Goal: Task Accomplishment & Management: Manage account settings

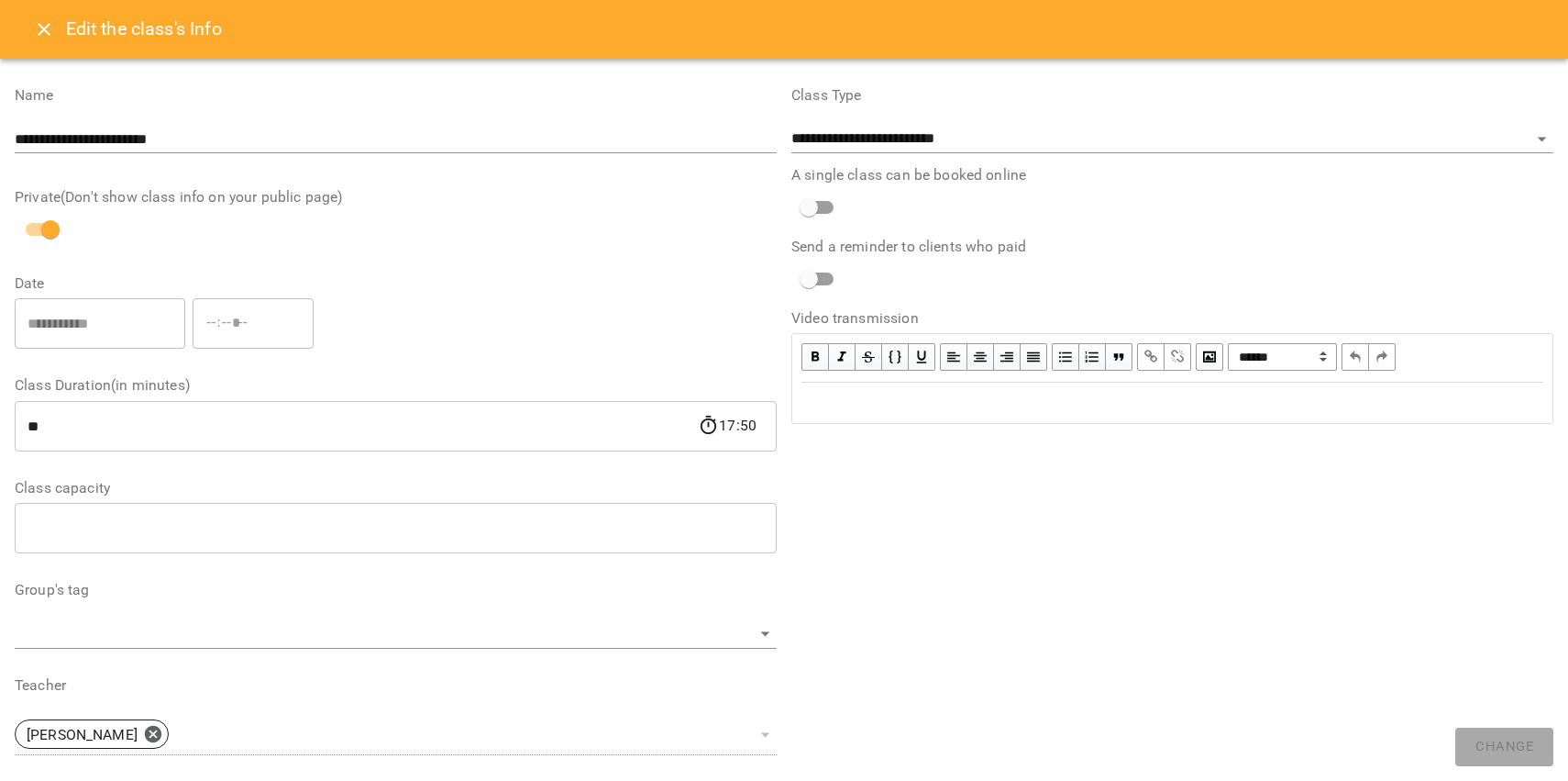
select select "**********"
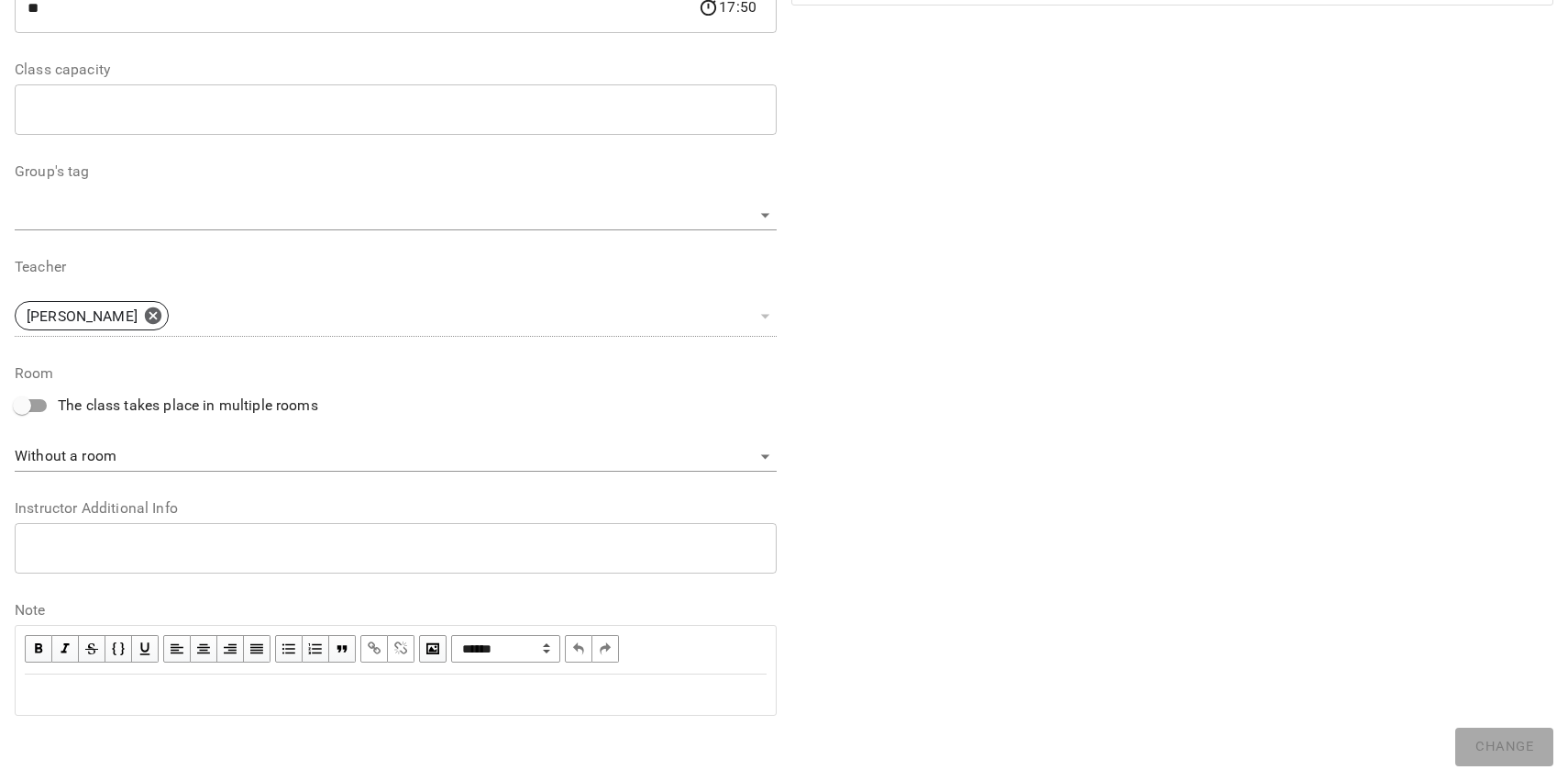
click at [514, 707] on div "Edit text" at bounding box center [395, 694] width 758 height 38
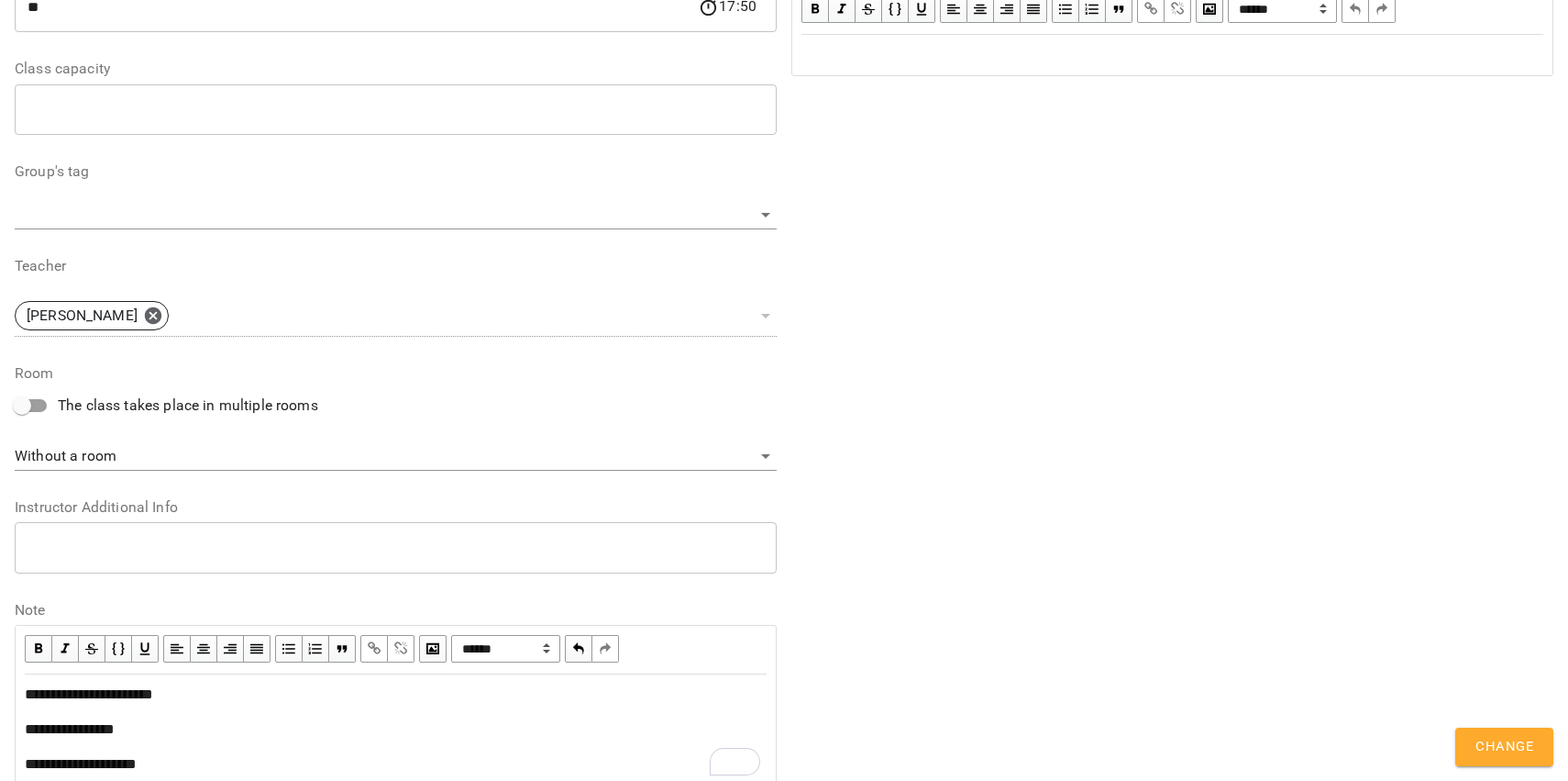
scroll to position [565, 0]
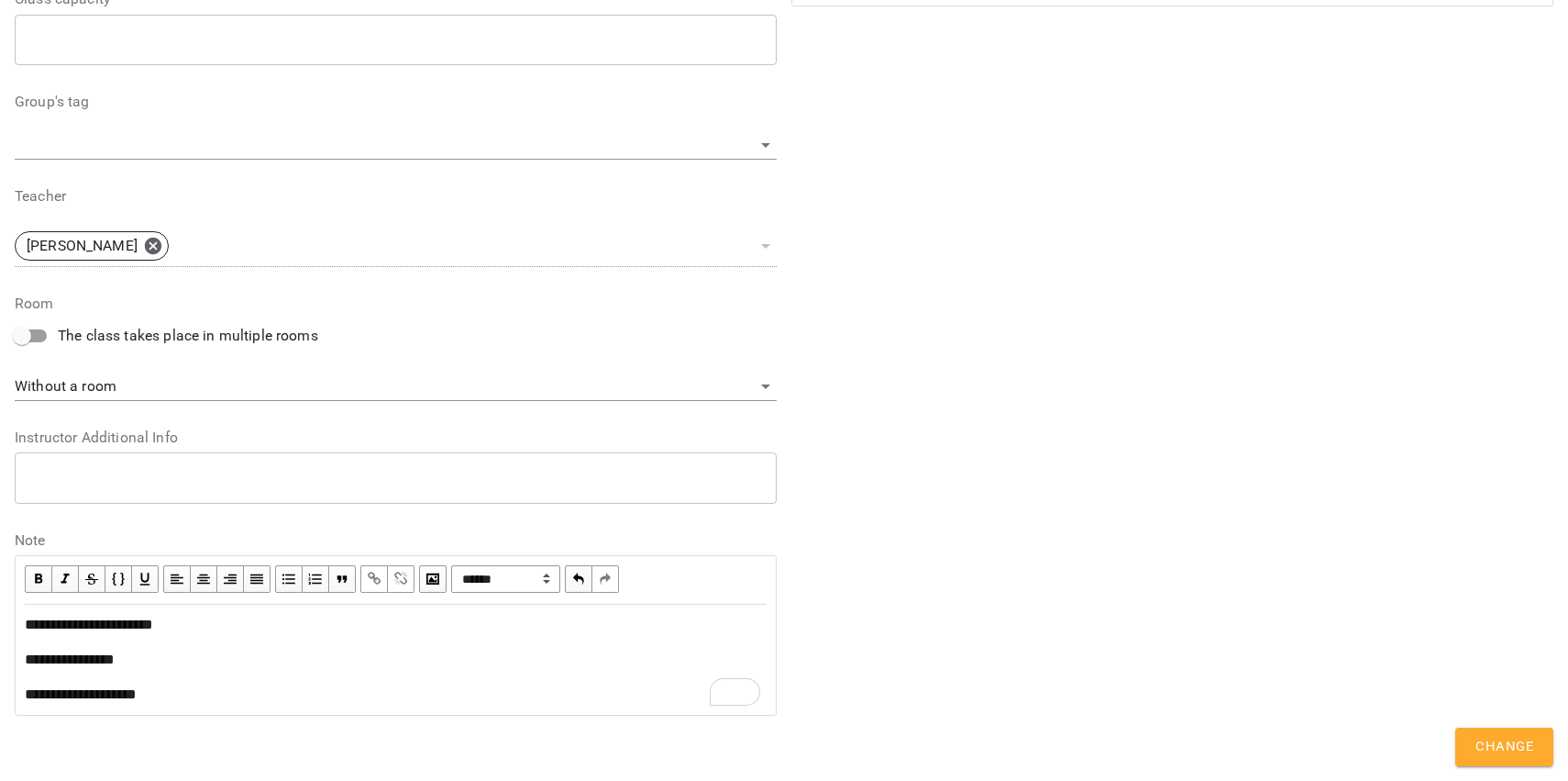
click at [112, 680] on div "**********" at bounding box center [395, 660] width 742 height 92
click at [117, 687] on span "**********" at bounding box center [80, 694] width 112 height 14
click at [374, 570] on span "button" at bounding box center [374, 579] width 20 height 21
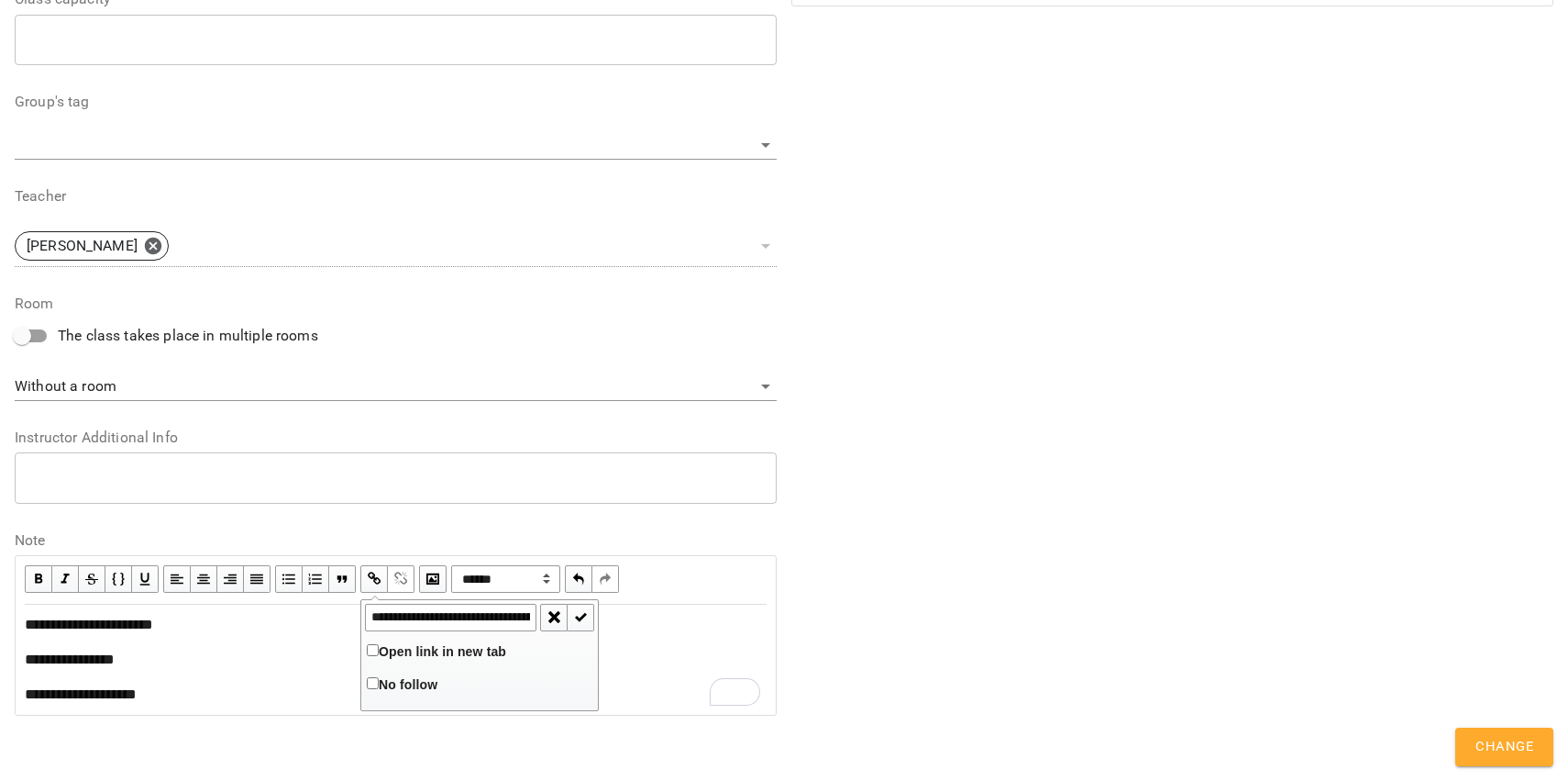
scroll to position [0, 468]
type input "**********"
click at [593, 617] on button "button" at bounding box center [581, 617] width 26 height 27
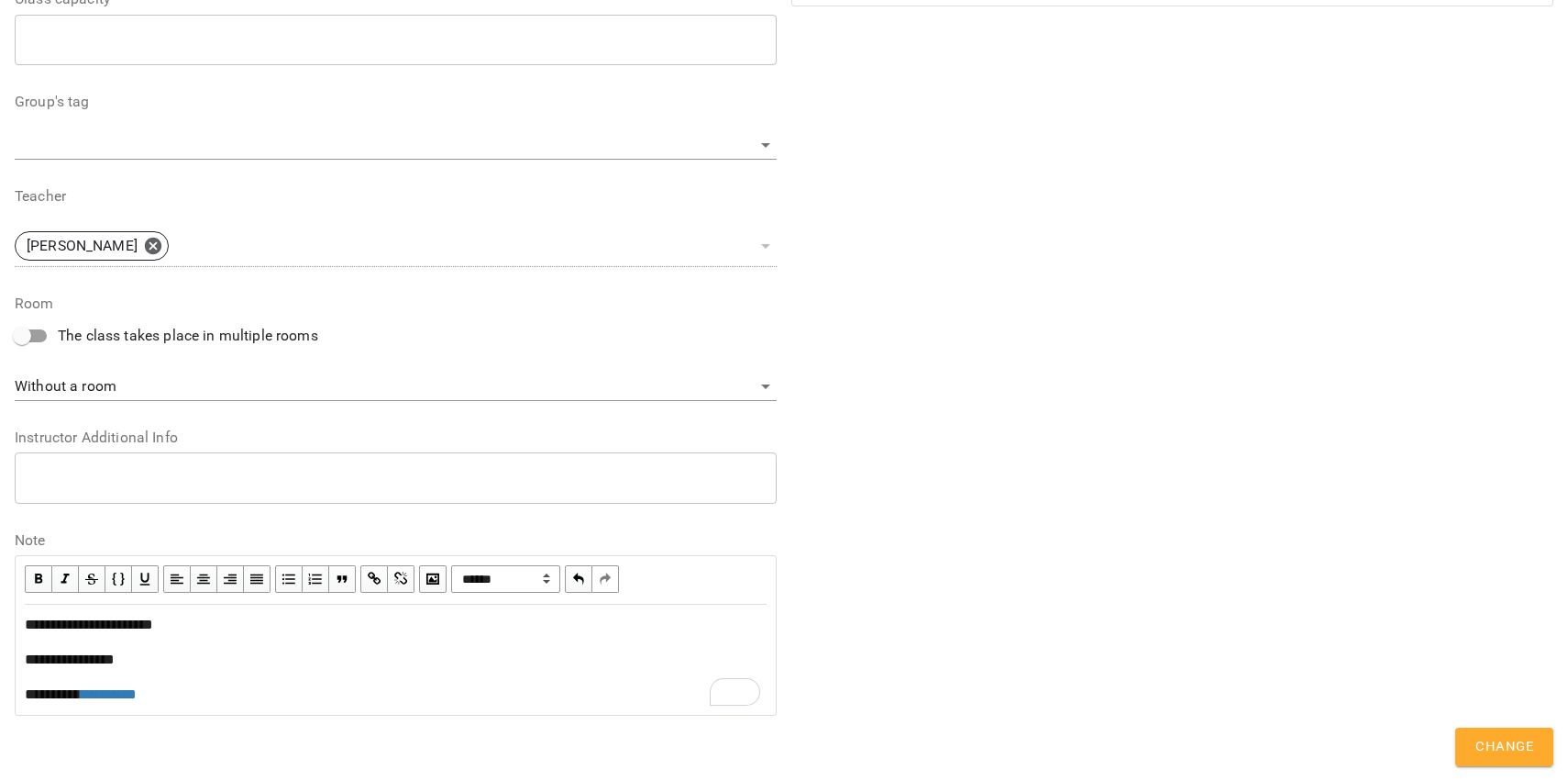
click at [587, 624] on div "**********" at bounding box center [395, 625] width 742 height 22
click at [1479, 738] on span "Change" at bounding box center [1504, 747] width 58 height 23
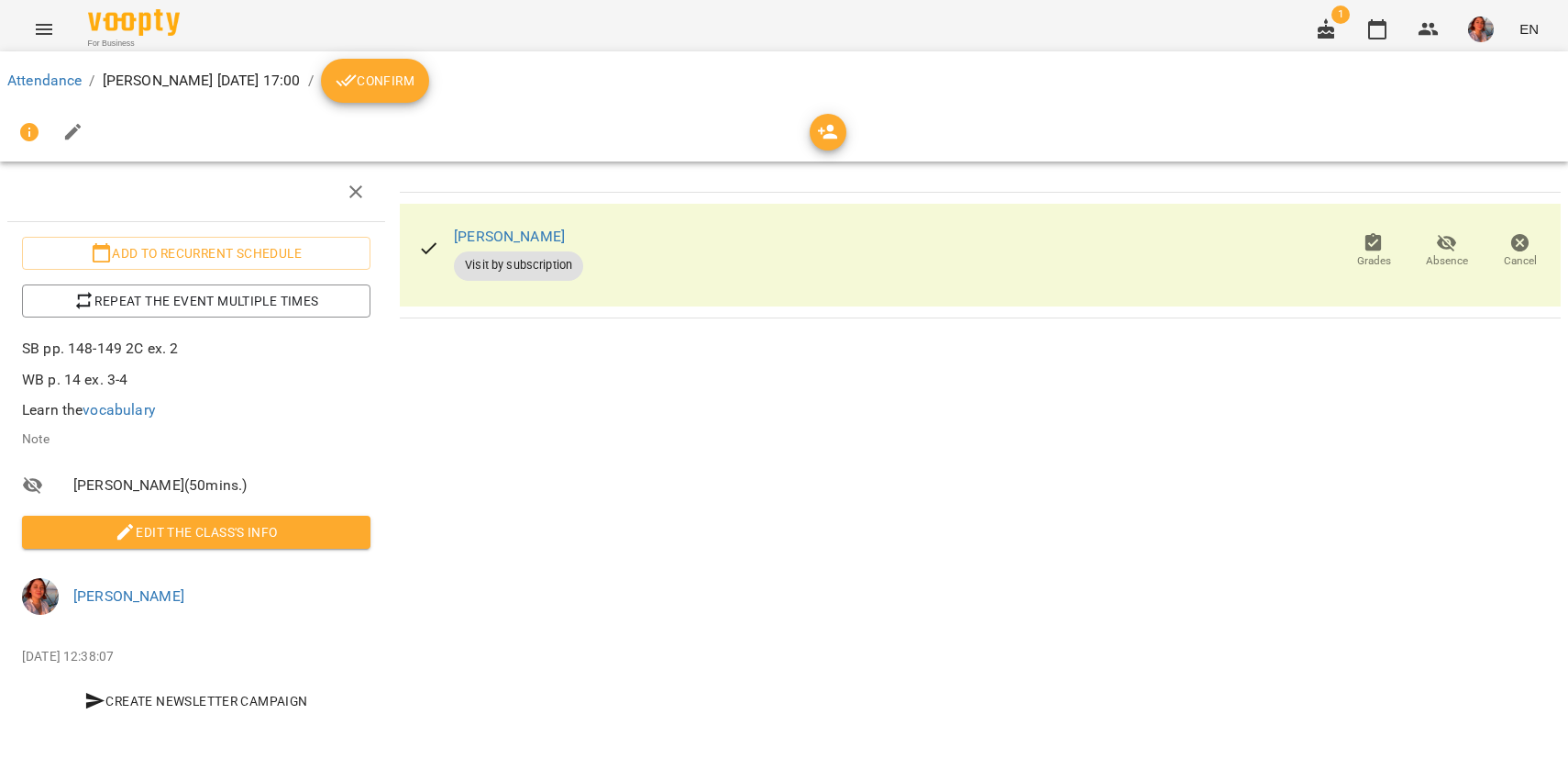
click at [415, 84] on span "Confirm" at bounding box center [375, 80] width 79 height 22
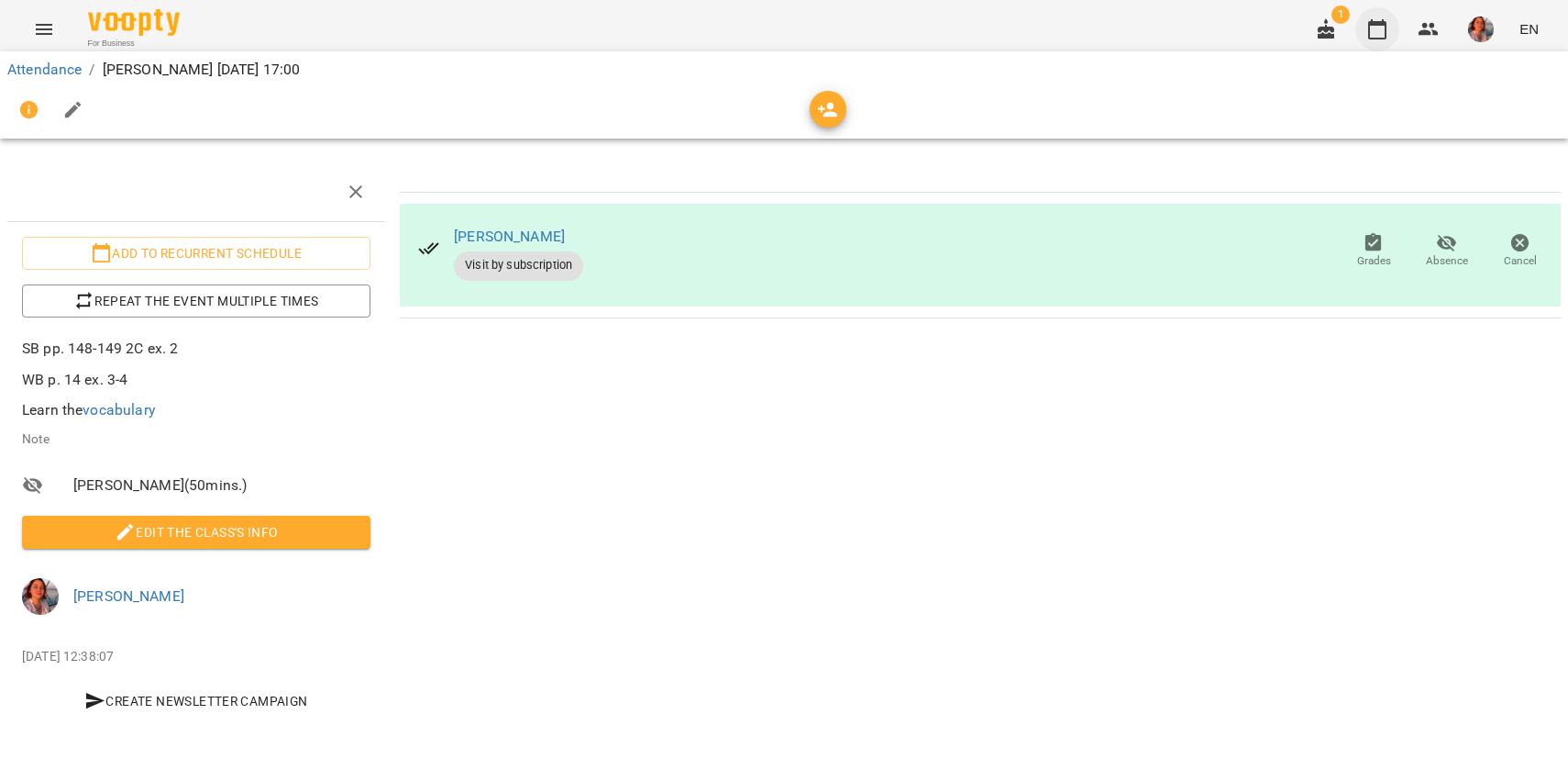
click at [1370, 27] on icon "button" at bounding box center [1377, 29] width 19 height 21
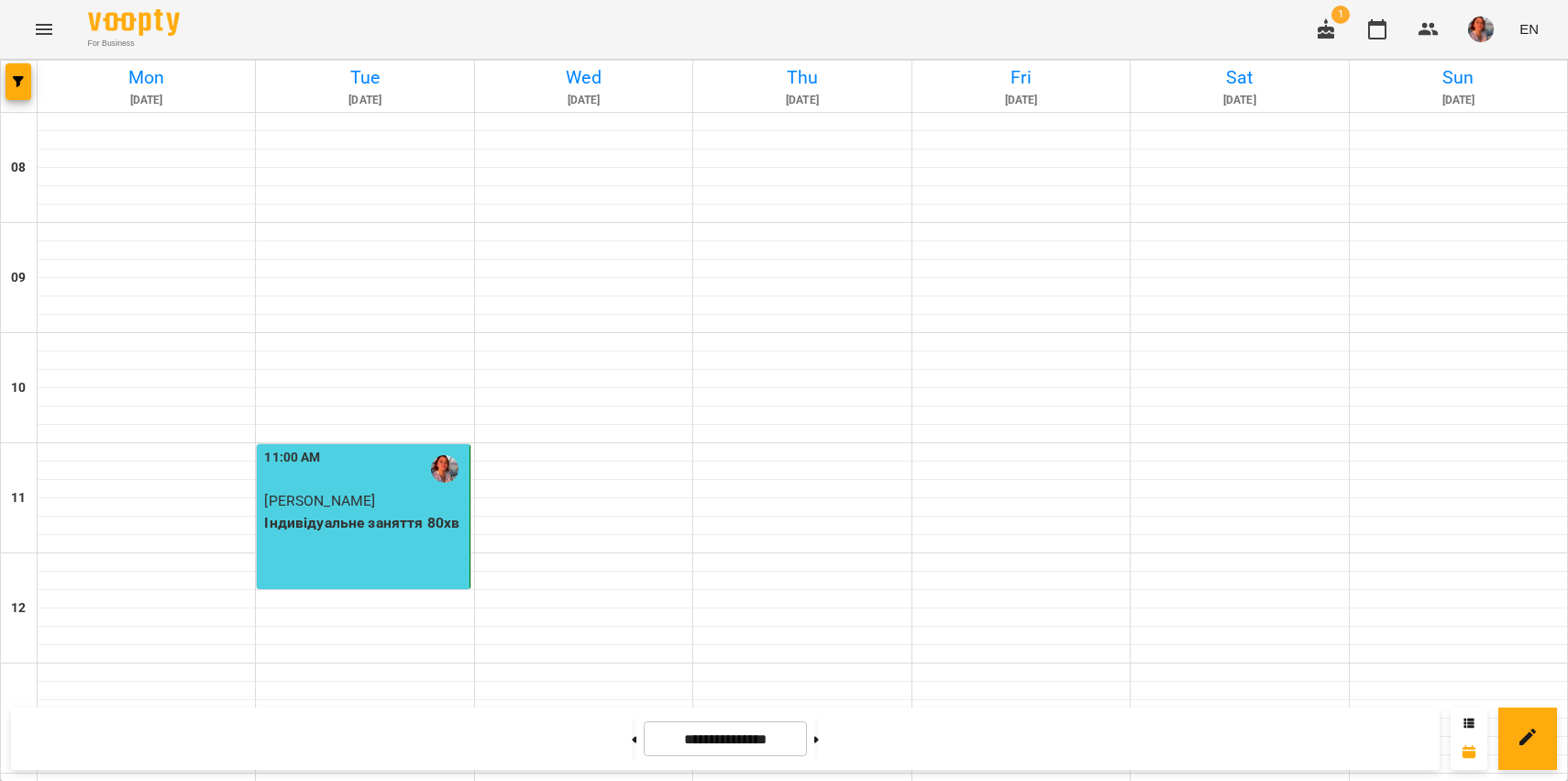
click at [1494, 26] on img "button" at bounding box center [1481, 29] width 25 height 25
click at [1478, 59] on span "[PERSON_NAME]" at bounding box center [1483, 69] width 124 height 22
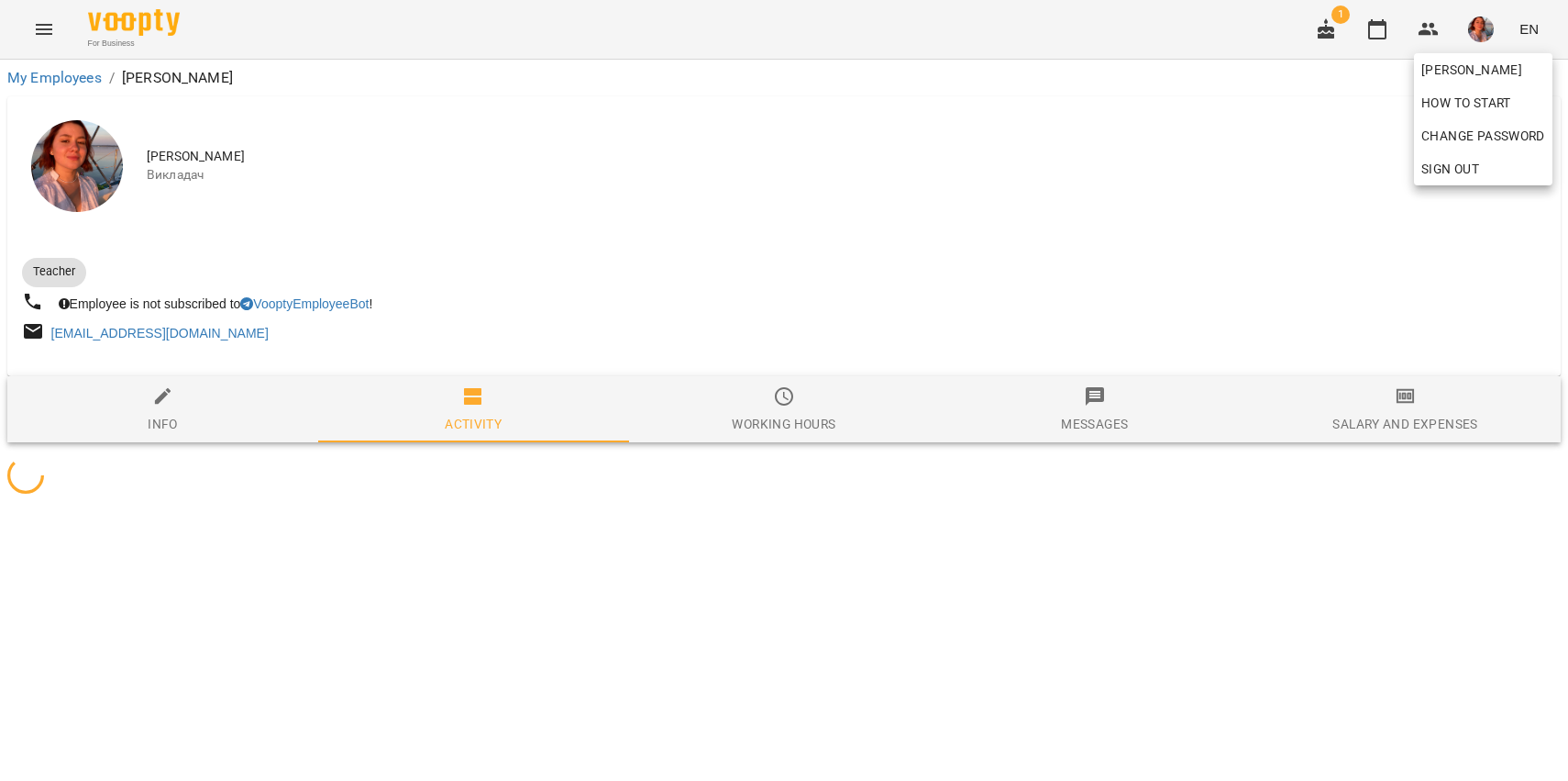
click at [1415, 431] on div at bounding box center [784, 390] width 1568 height 781
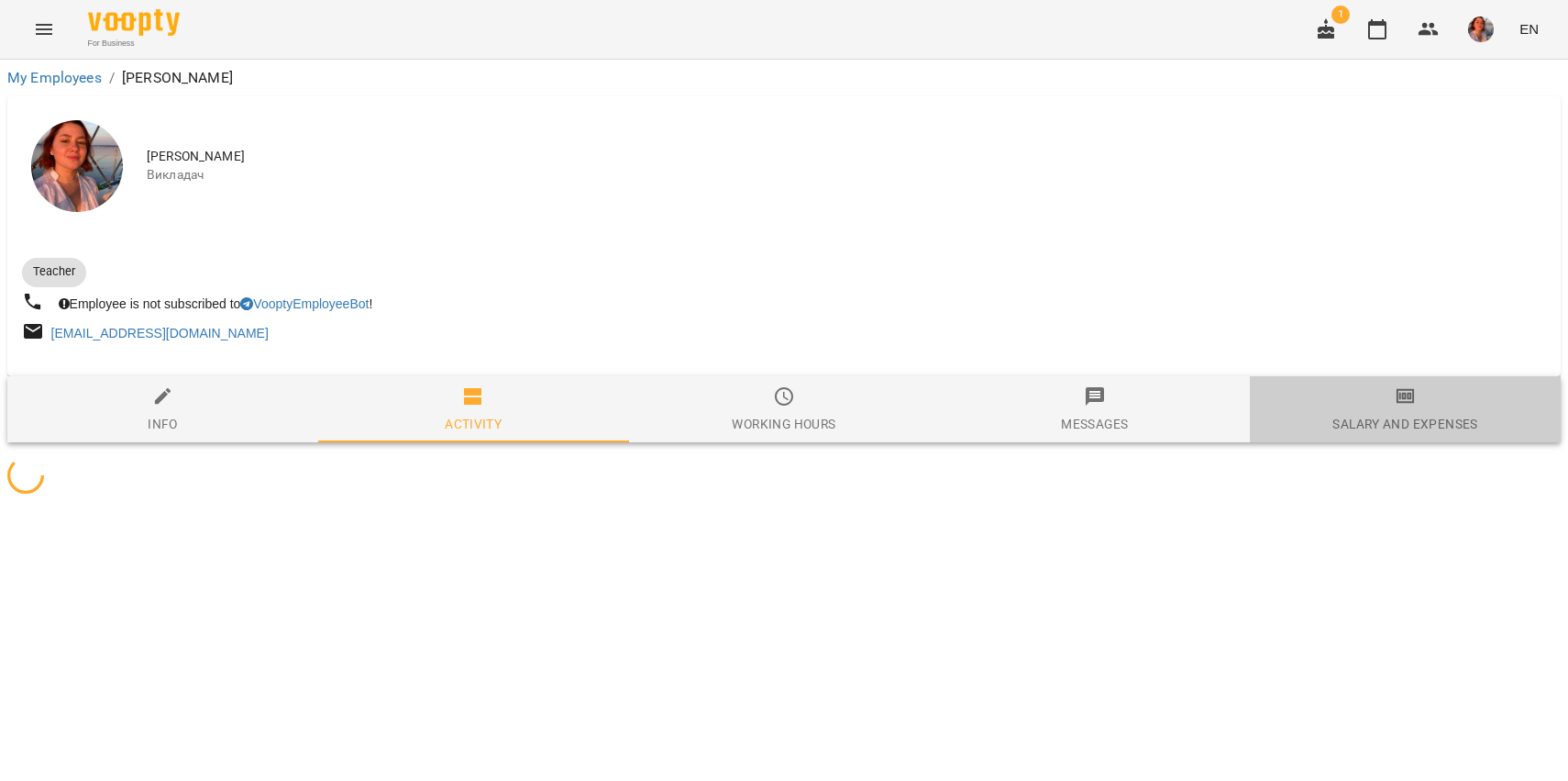
click at [1390, 402] on span "Salary and Expenses" at bounding box center [1405, 410] width 289 height 50
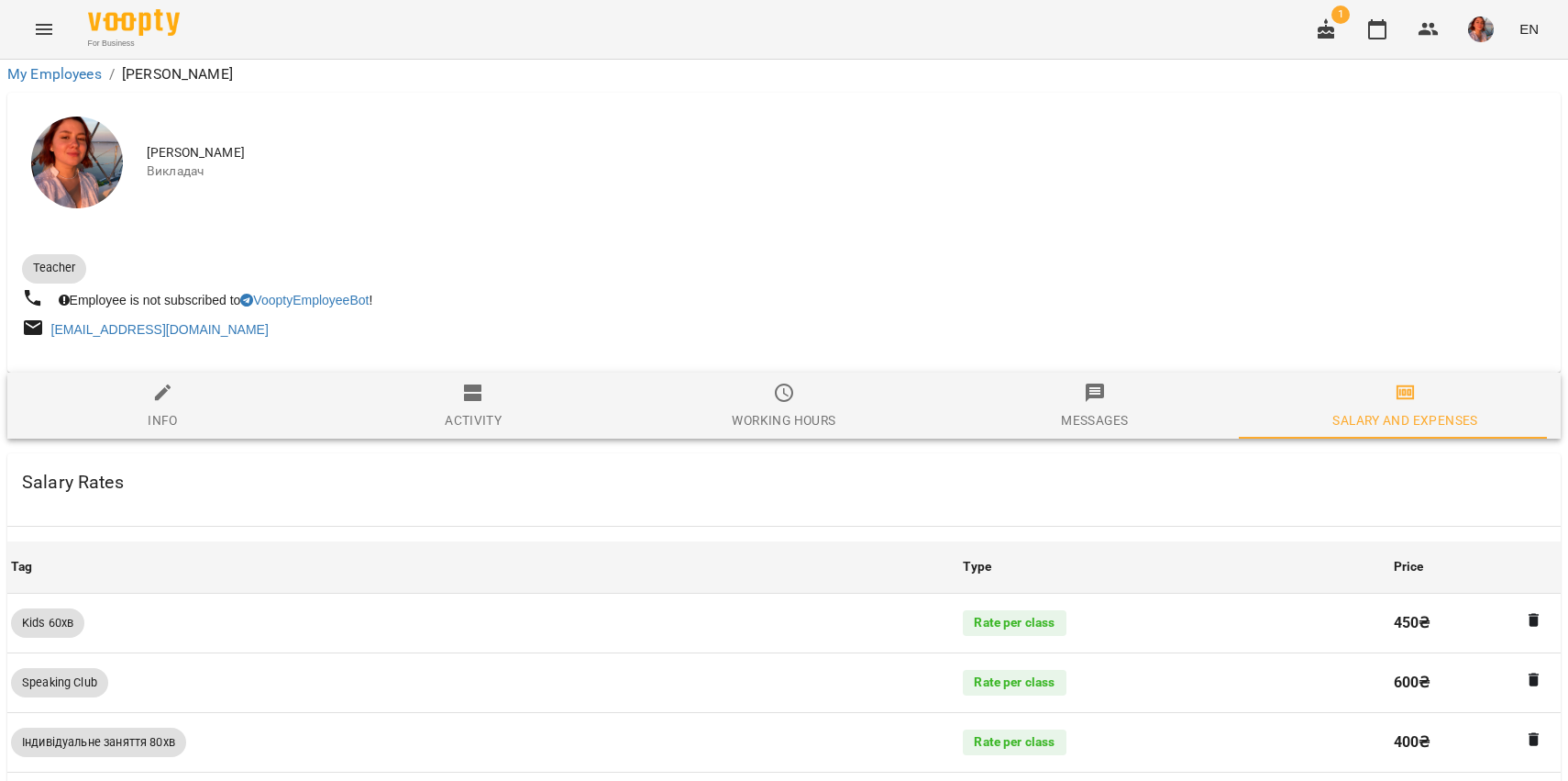
scroll to position [1613, 0]
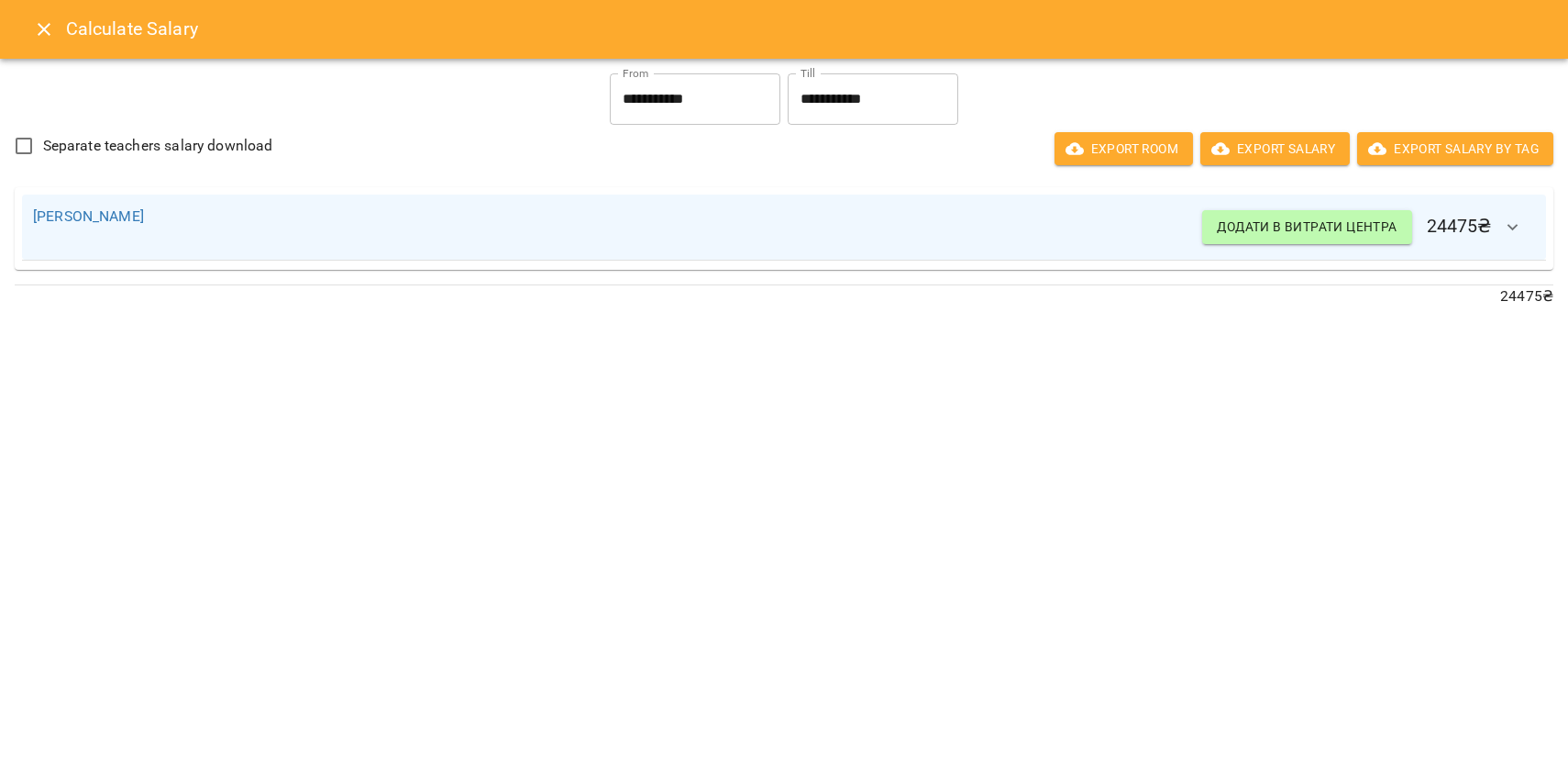
click at [1518, 236] on icon "button" at bounding box center [1512, 227] width 22 height 22
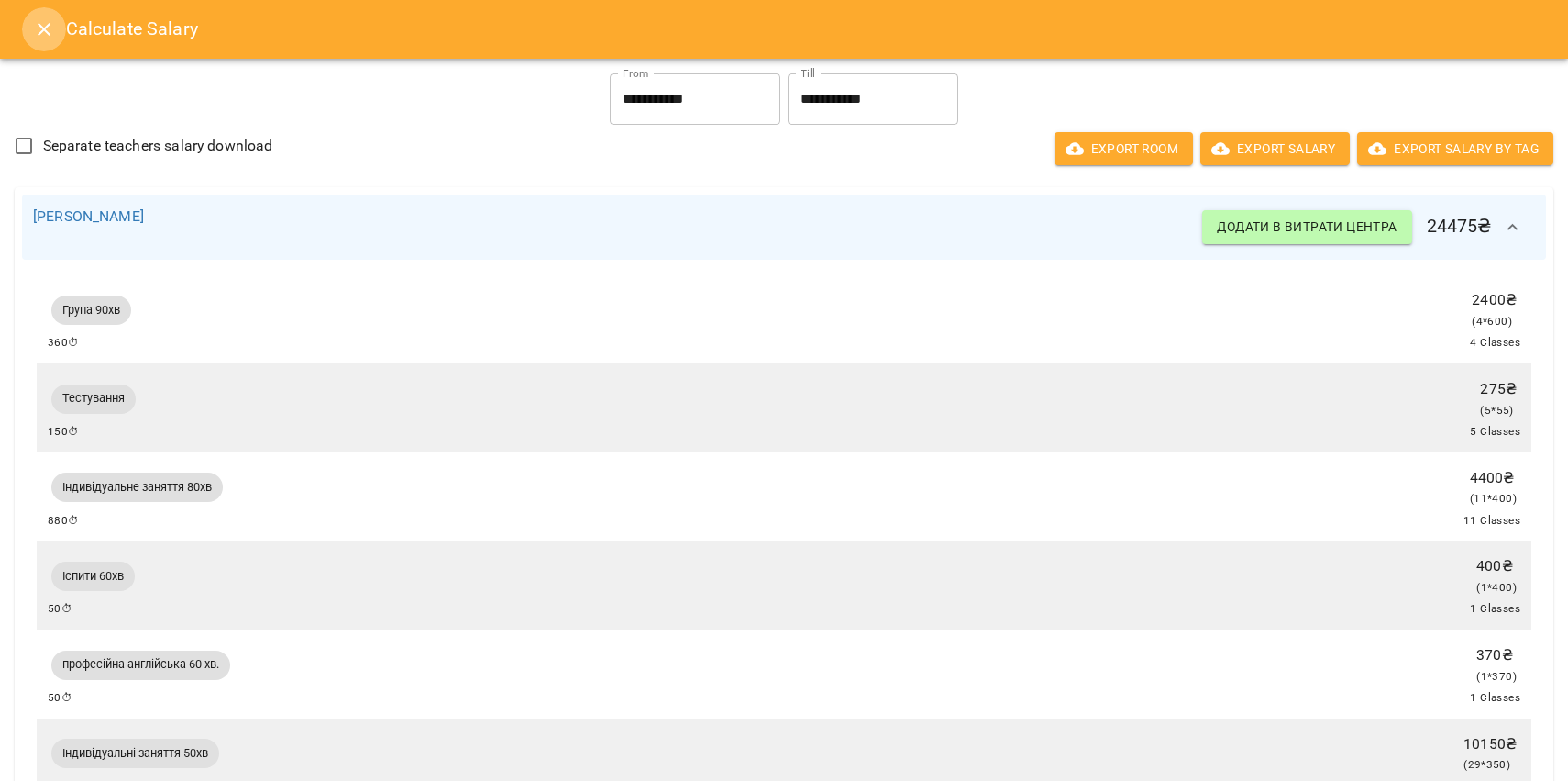
click at [29, 21] on button "Close" at bounding box center [44, 29] width 44 height 44
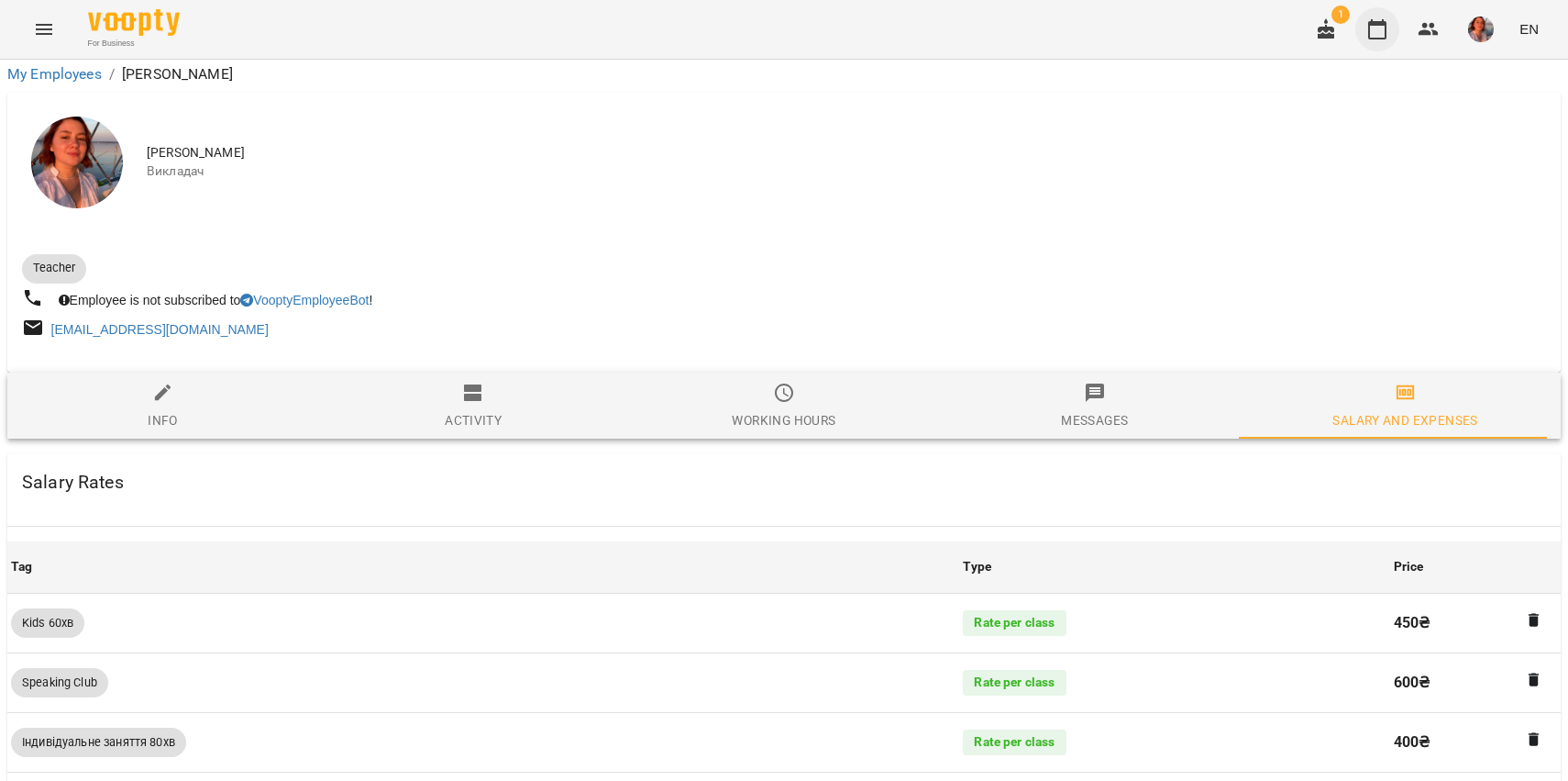
scroll to position [783, 0]
click at [1395, 16] on button "button" at bounding box center [1377, 29] width 44 height 44
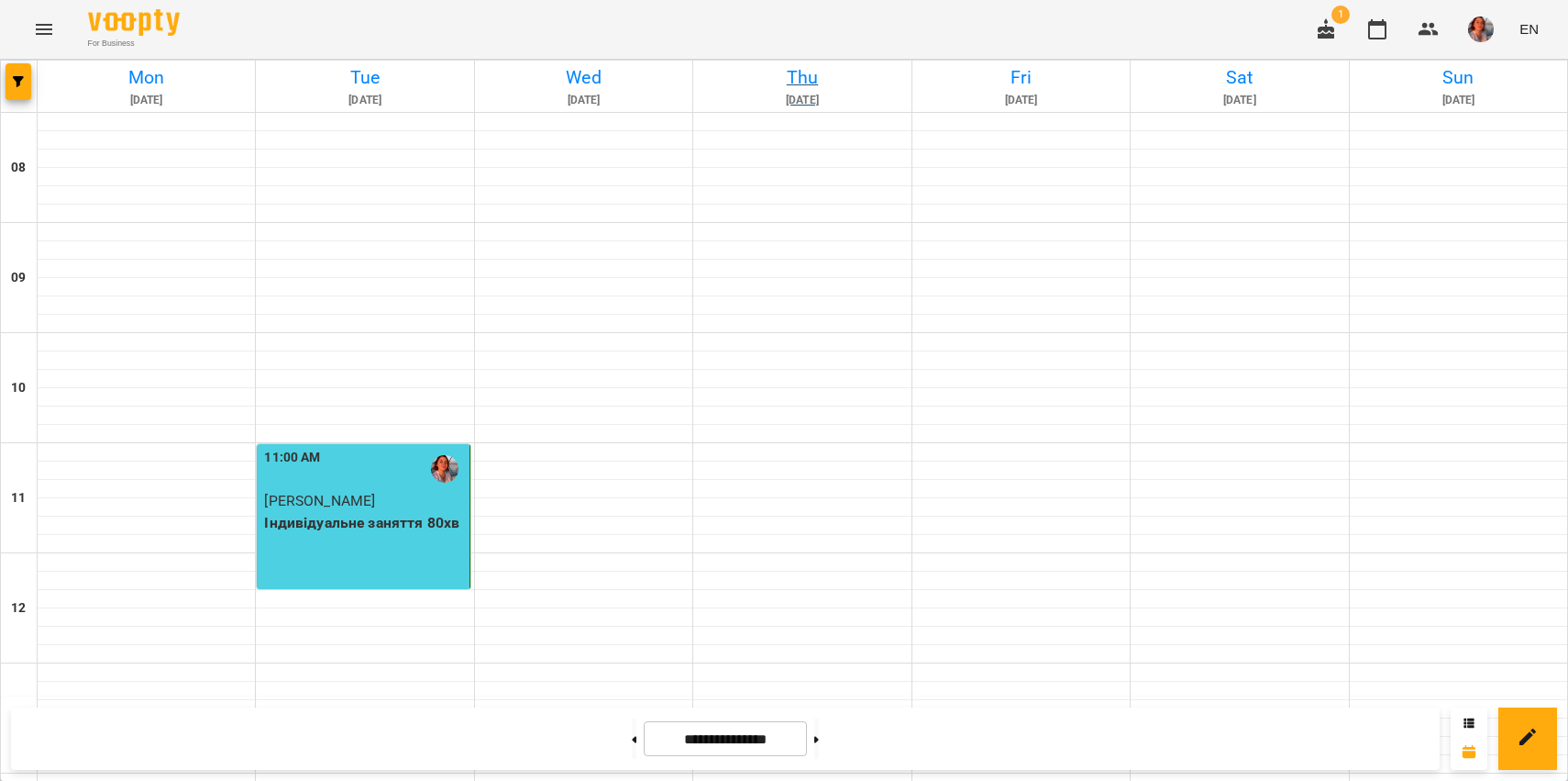
scroll to position [717, 0]
click at [1428, 30] on icon "button" at bounding box center [1428, 29] width 22 height 22
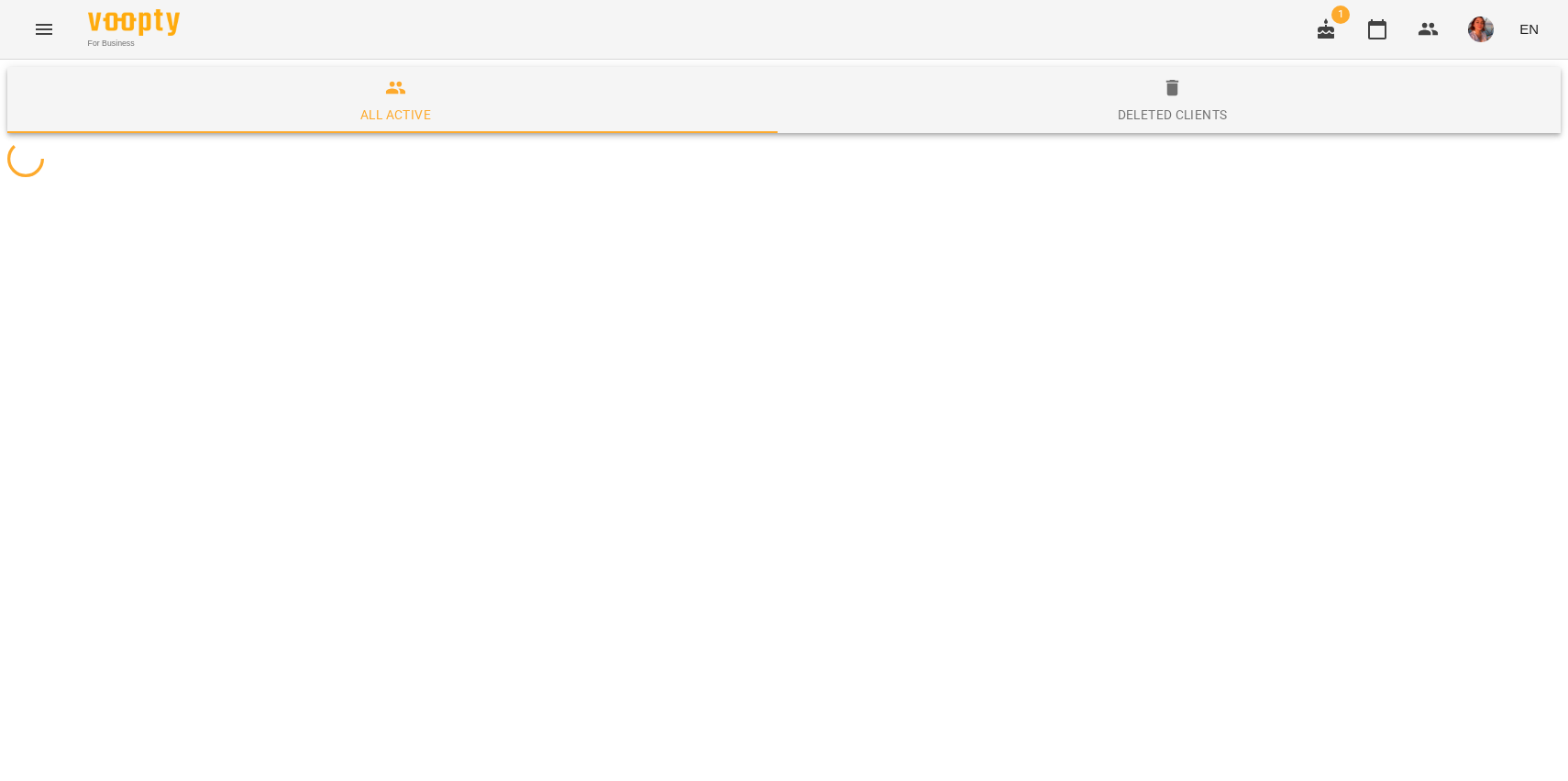
click at [1499, 8] on div "1 EN" at bounding box center [1425, 29] width 242 height 48
click at [1493, 19] on span "button" at bounding box center [1481, 29] width 25 height 25
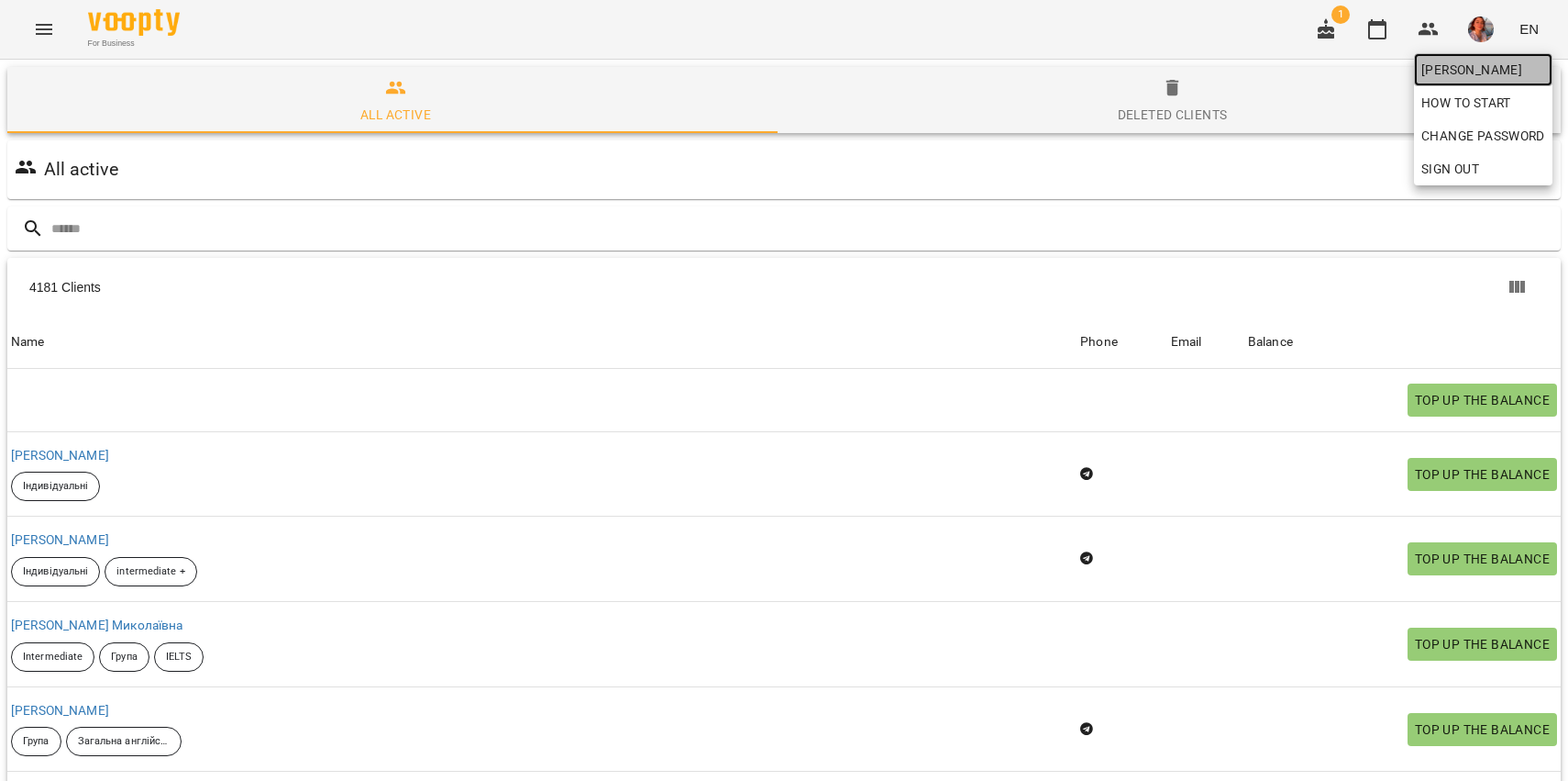
click at [1485, 68] on span "[PERSON_NAME]" at bounding box center [1483, 69] width 124 height 22
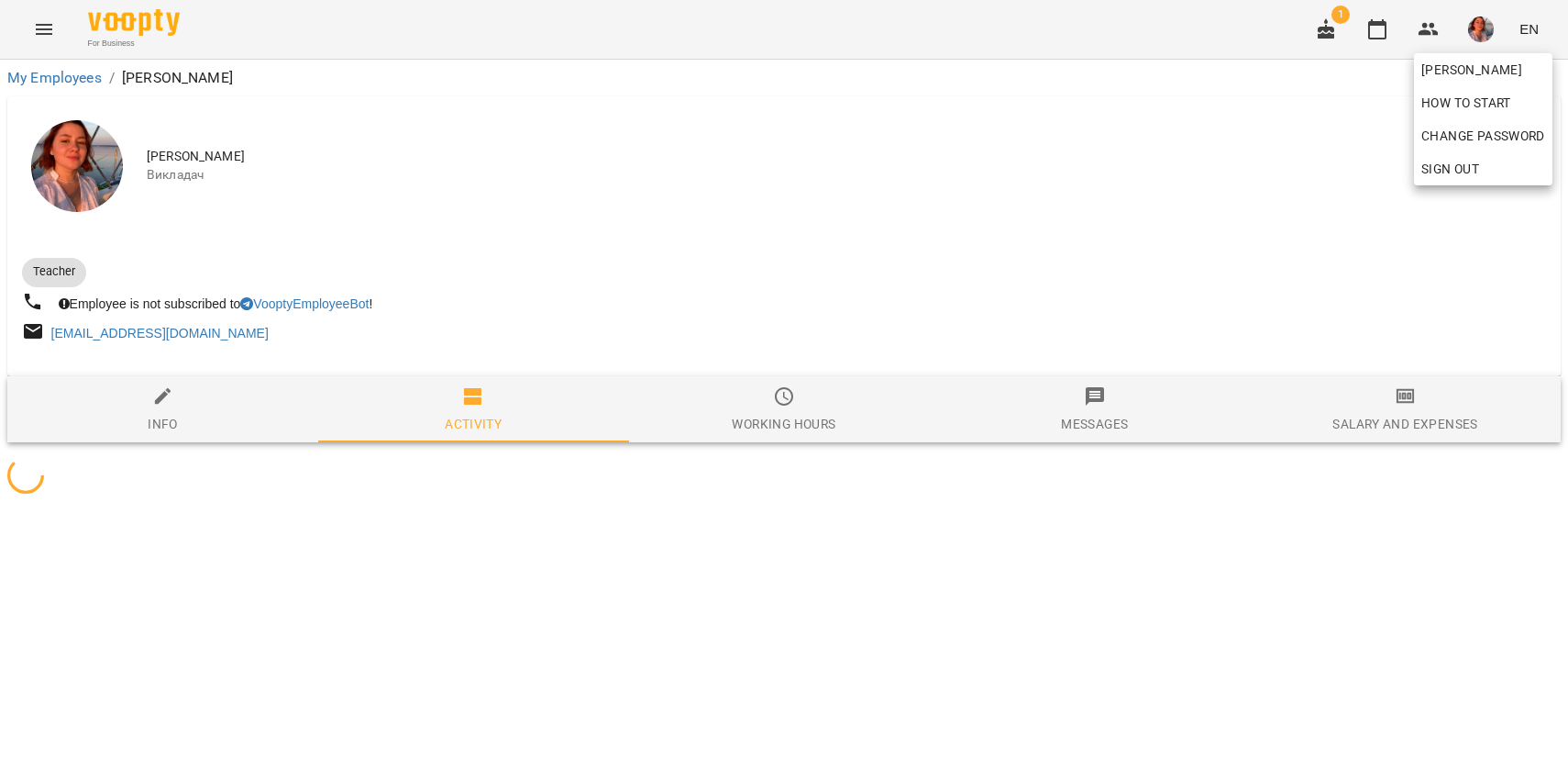
click at [1340, 412] on div at bounding box center [784, 390] width 1568 height 781
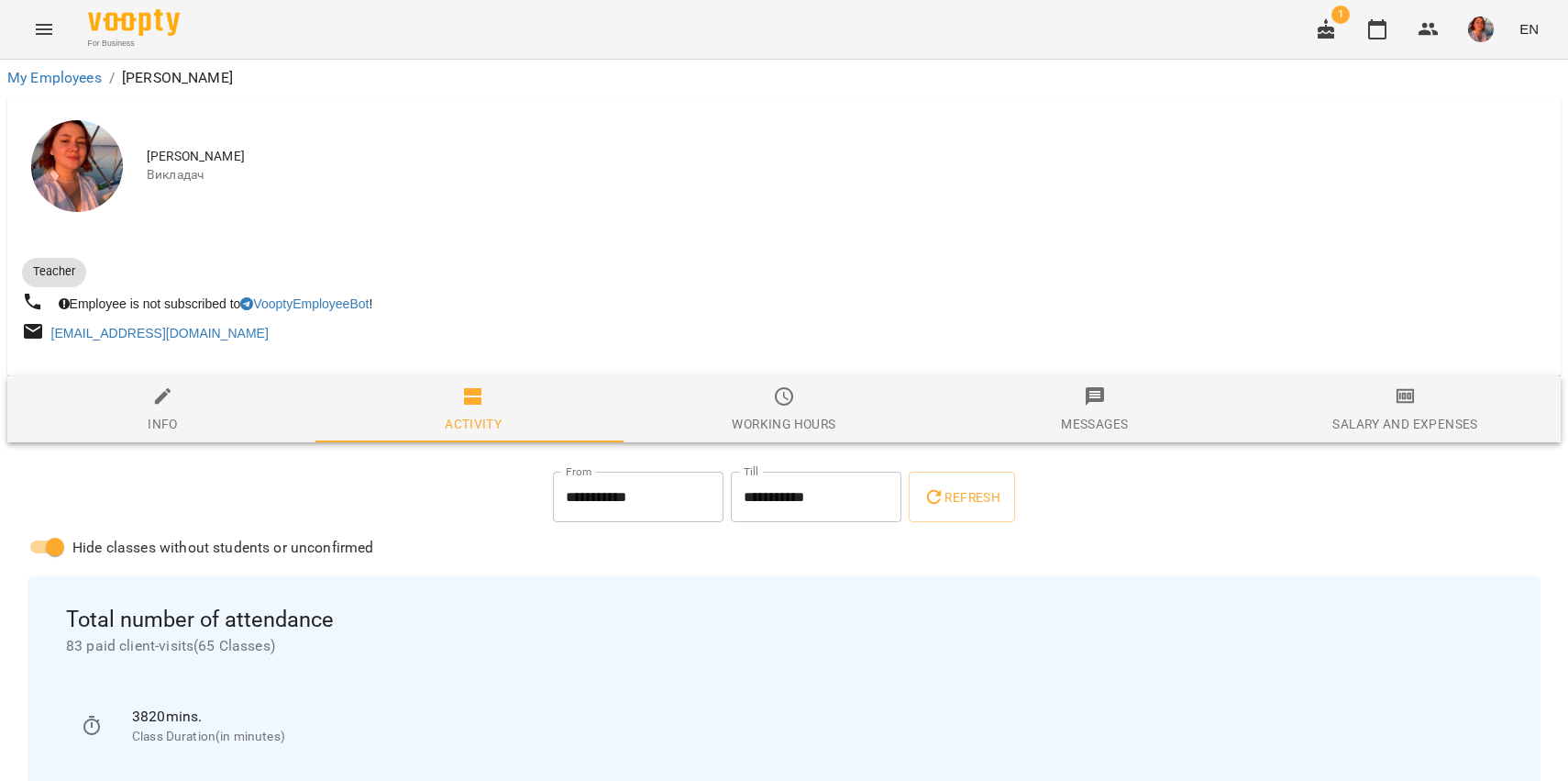
click at [1373, 413] on span "Salary and Expenses" at bounding box center [1405, 410] width 289 height 50
